Goal: Find specific page/section: Find specific page/section

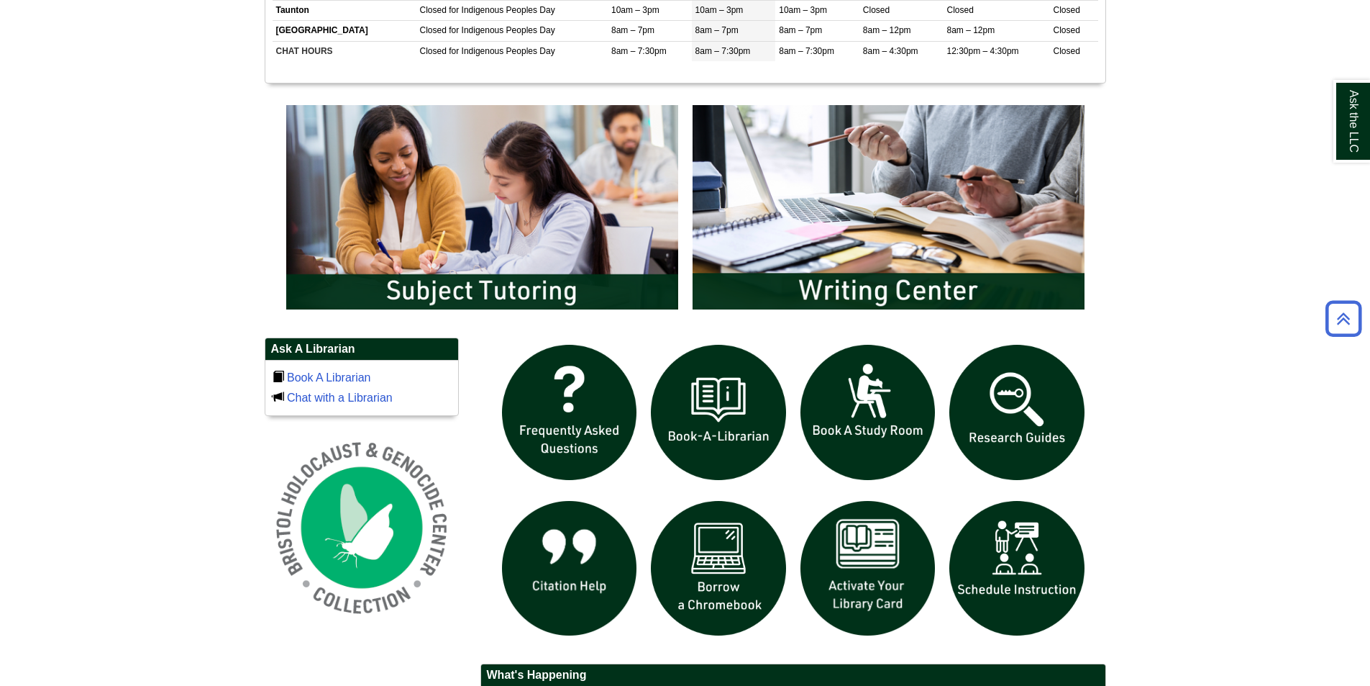
scroll to position [1007, 0]
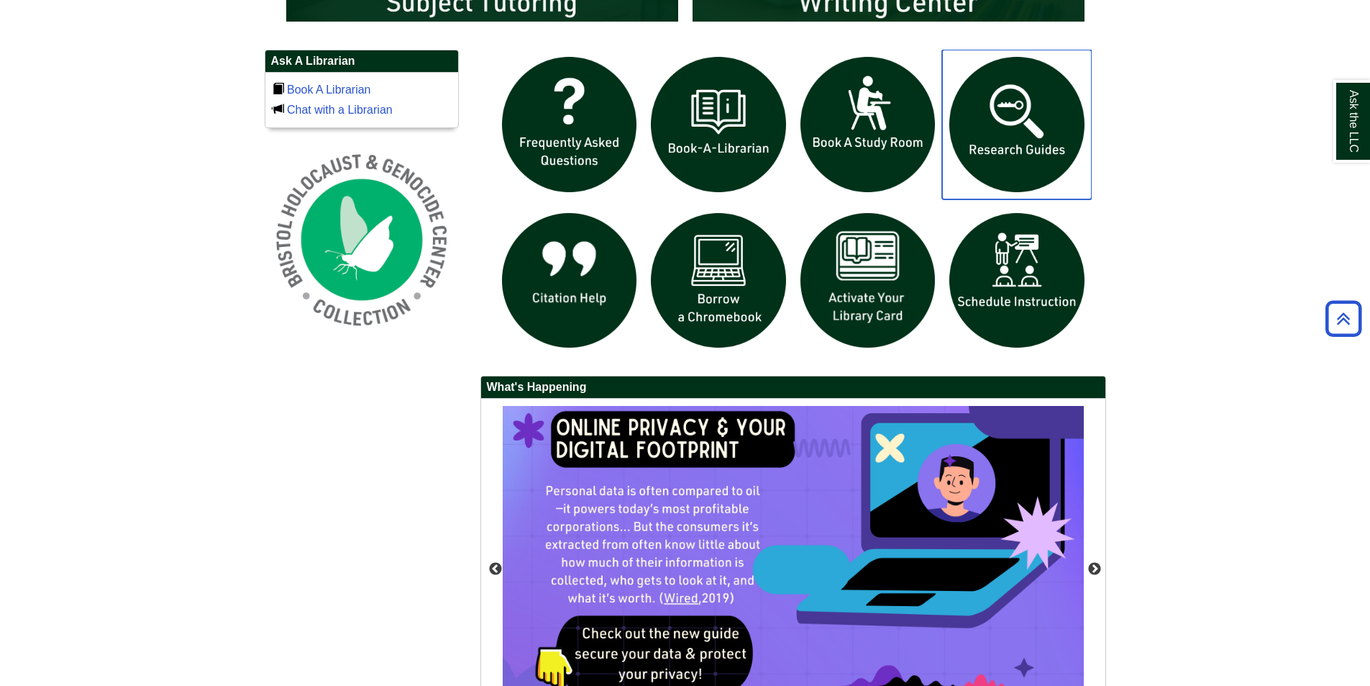
click at [1032, 116] on img "slideshow" at bounding box center [1017, 125] width 150 height 150
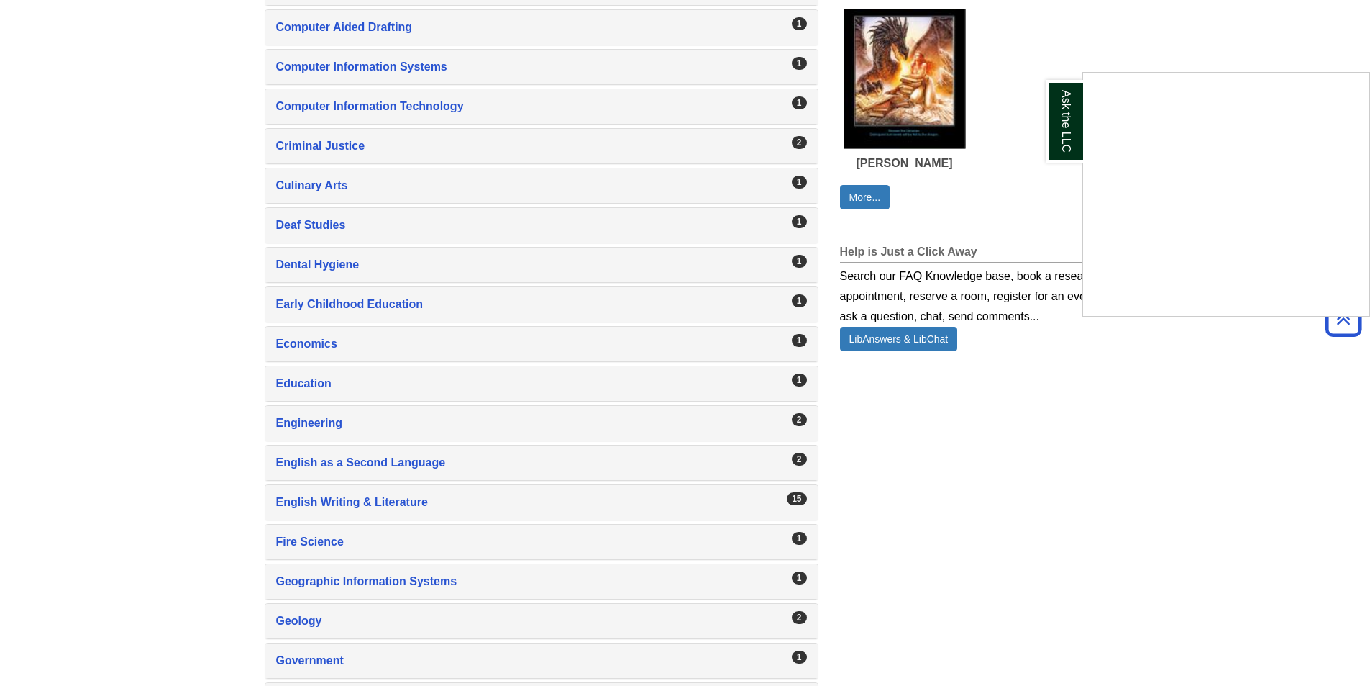
scroll to position [863, 0]
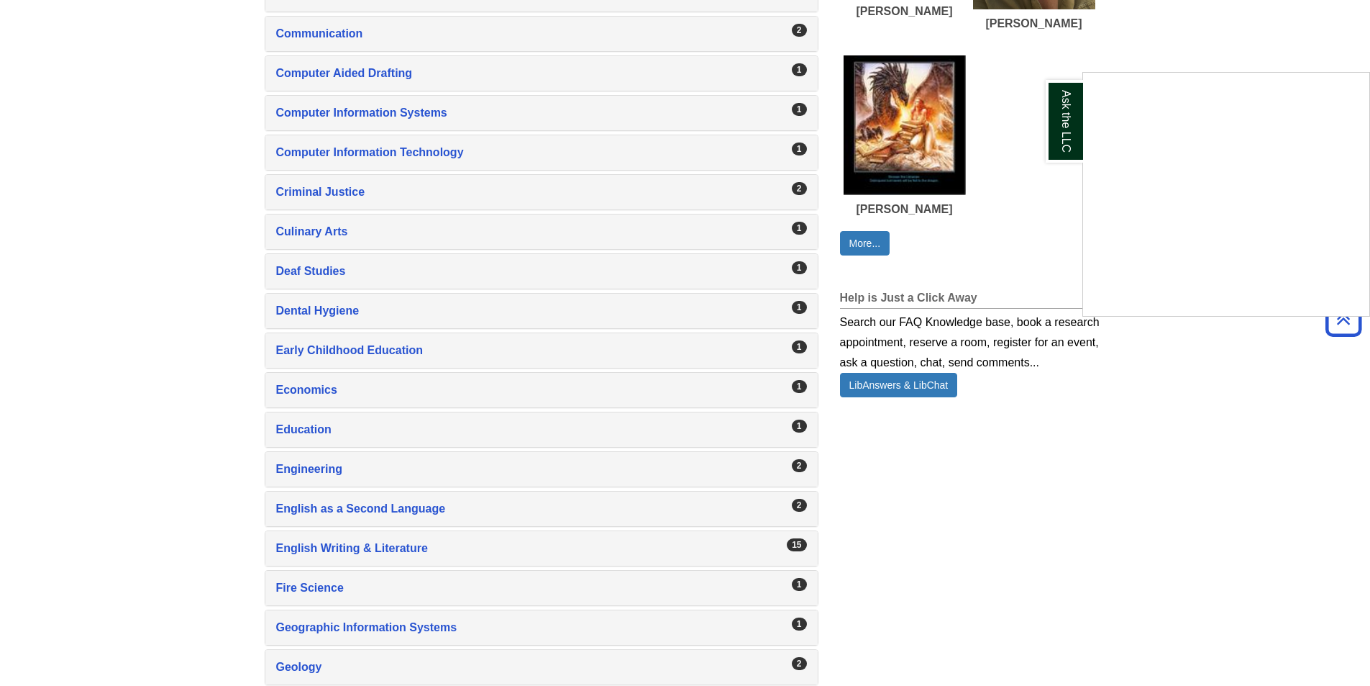
click at [360, 511] on div "Ask the LLC" at bounding box center [685, 343] width 1370 height 686
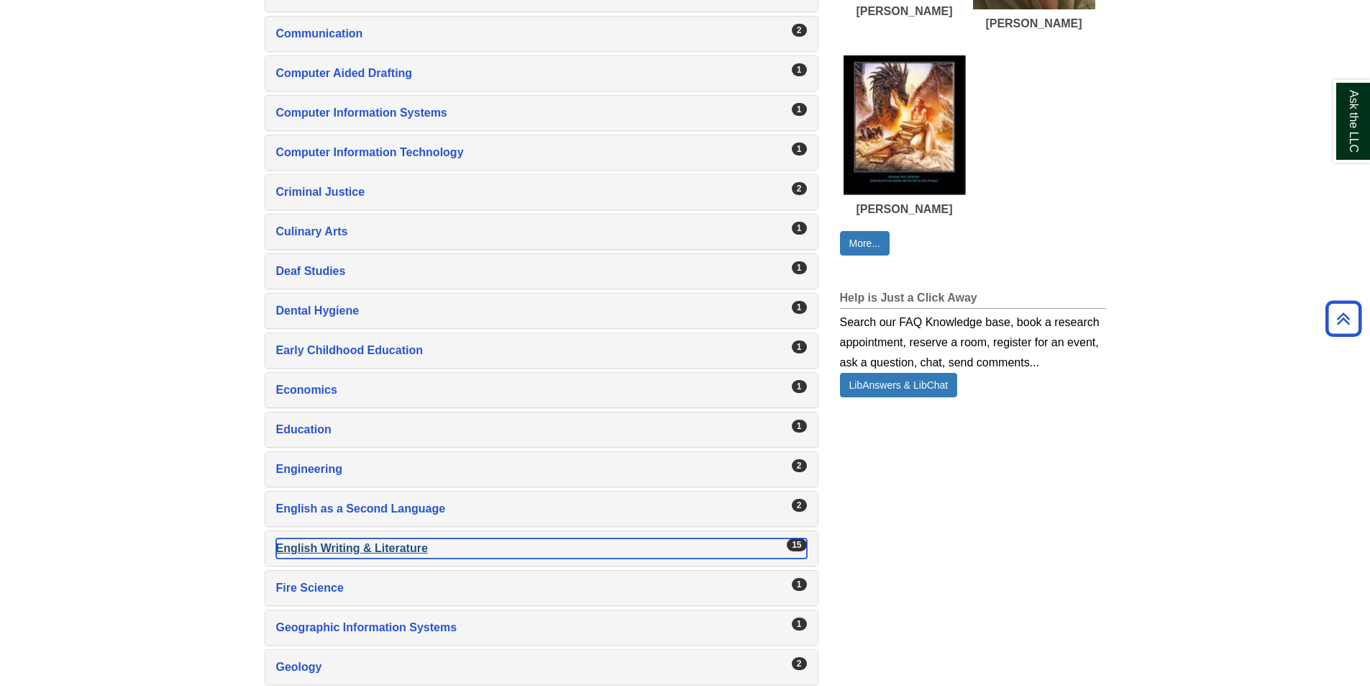
click at [352, 555] on div "English Writing & Literature , 15 guides" at bounding box center [541, 548] width 531 height 20
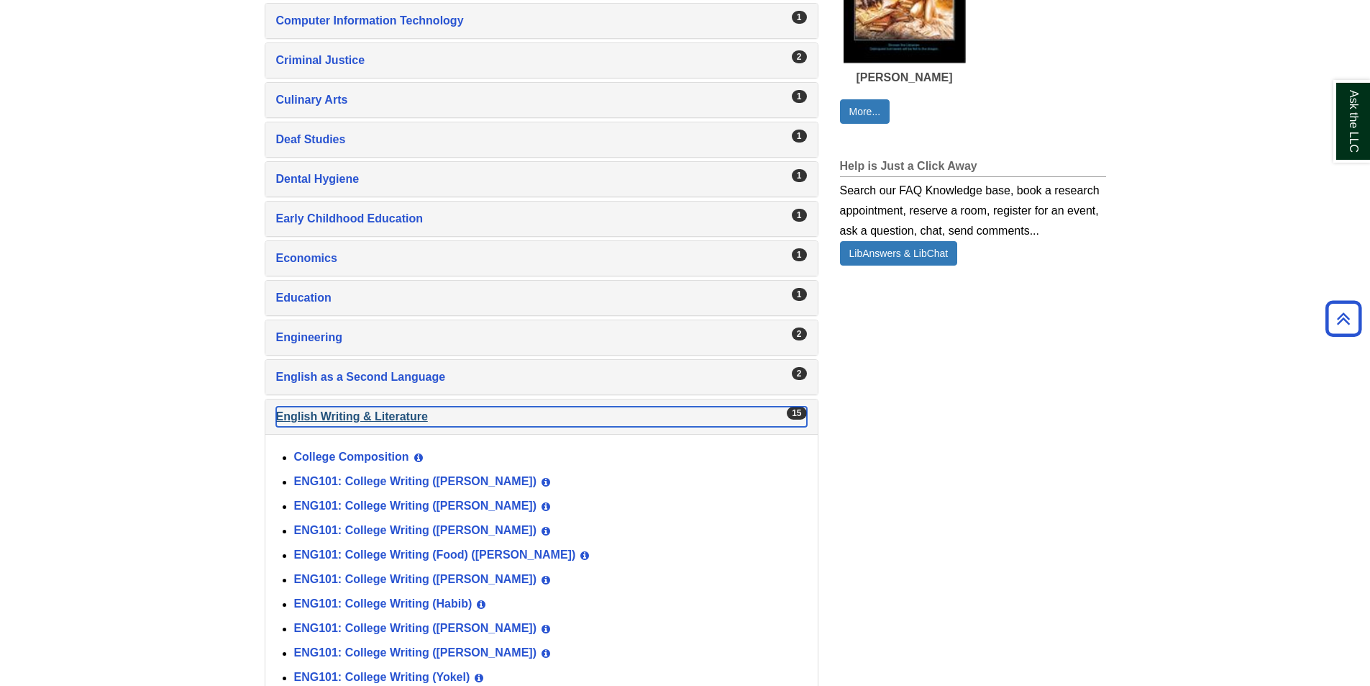
scroll to position [1223, 0]
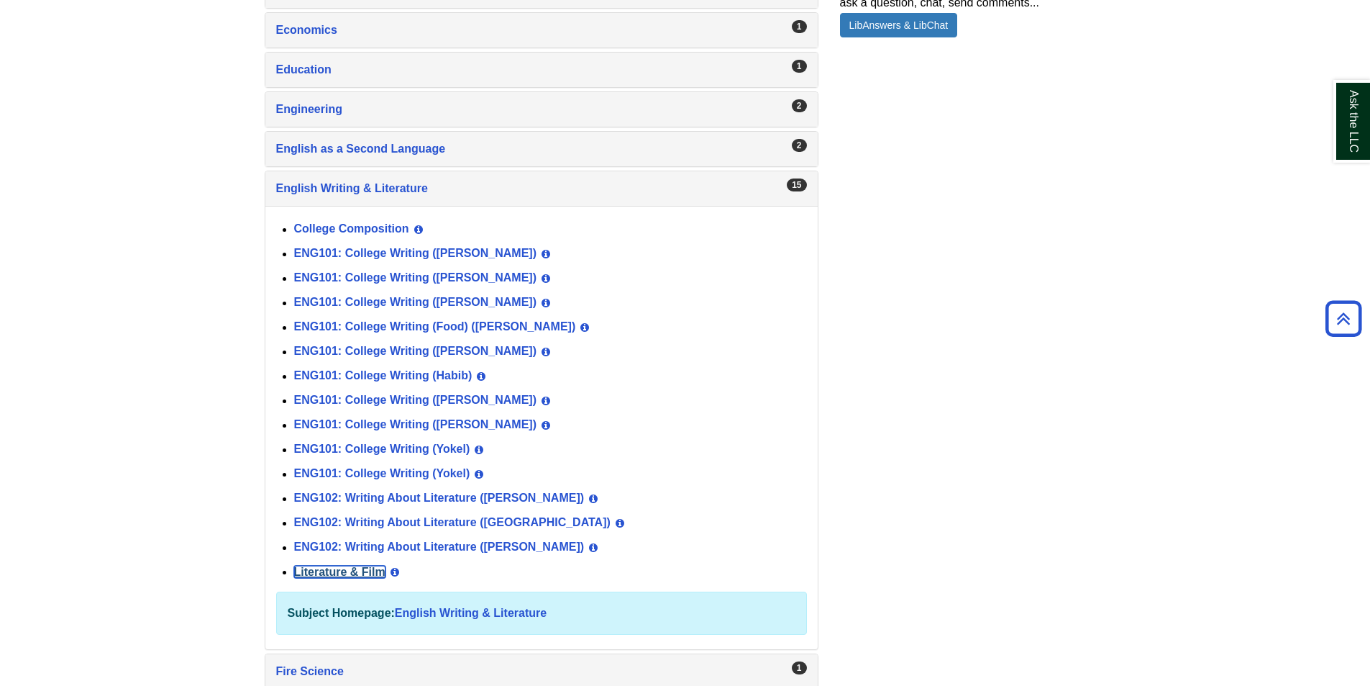
click at [354, 572] on link "Literature & Film" at bounding box center [339, 571] width 91 height 12
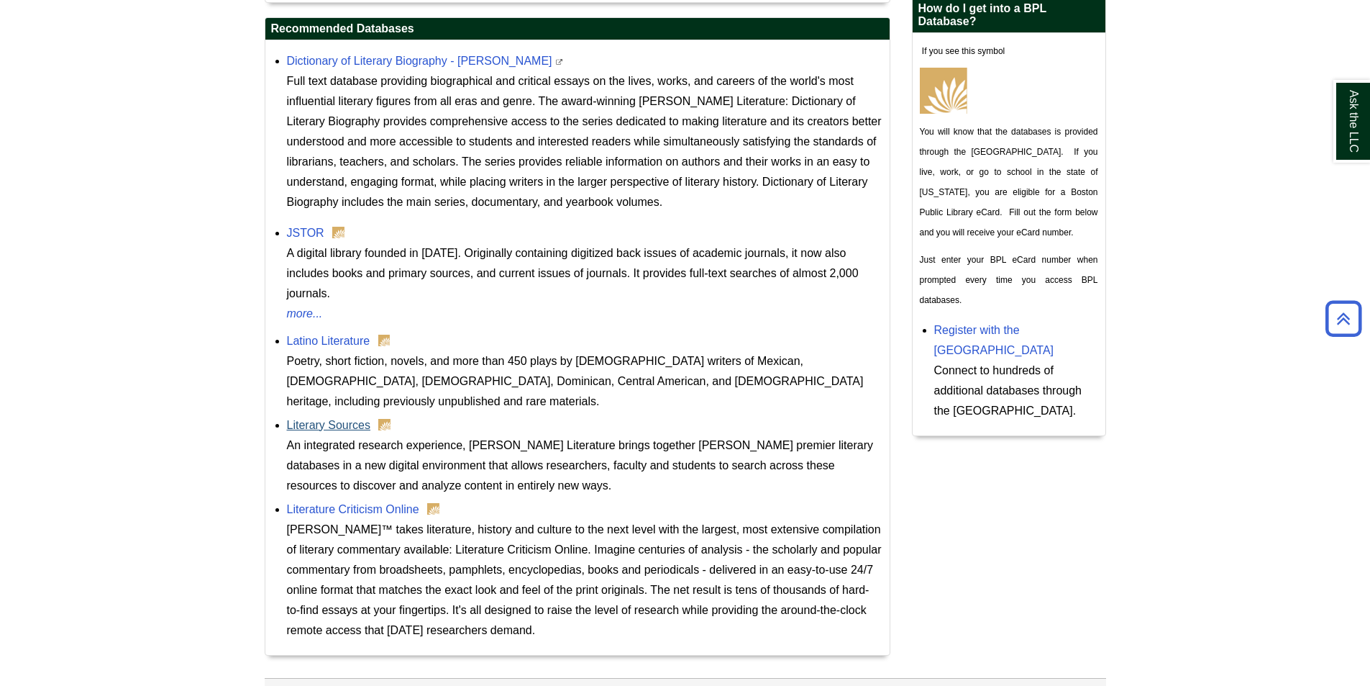
scroll to position [621, 0]
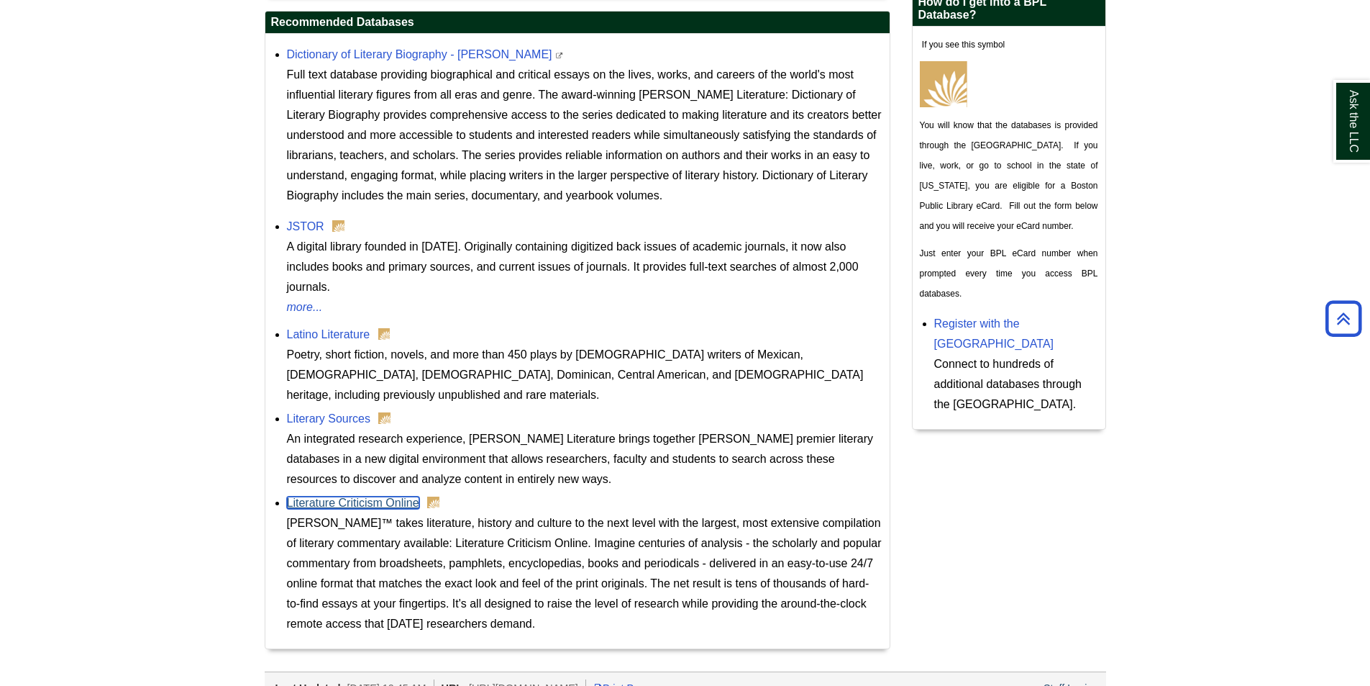
click at [401, 496] on link "Literature Criticism Online" at bounding box center [353, 502] width 132 height 12
